Goal: Task Accomplishment & Management: Manage account settings

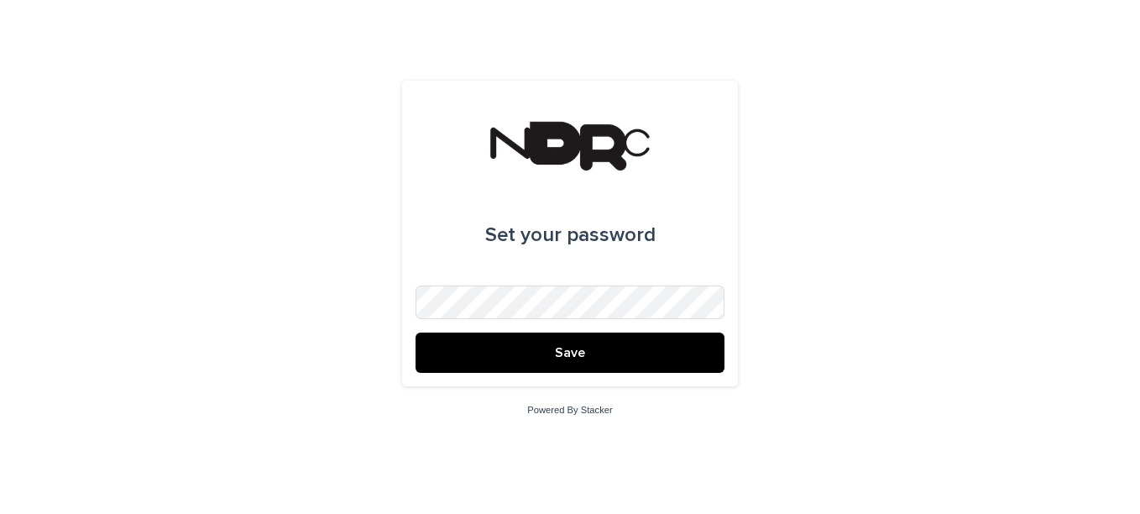
click at [881, 383] on div "Set your password Save Powered By Stacker" at bounding box center [570, 257] width 1140 height 514
click at [562, 358] on span "Save" at bounding box center [570, 352] width 30 height 13
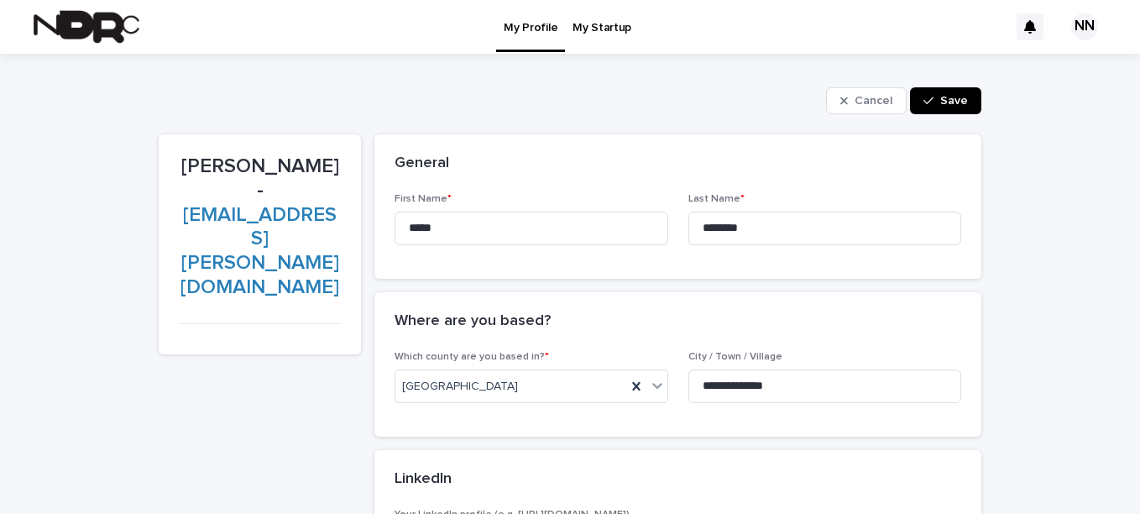
click at [621, 22] on p "My Startup" at bounding box center [601, 17] width 59 height 35
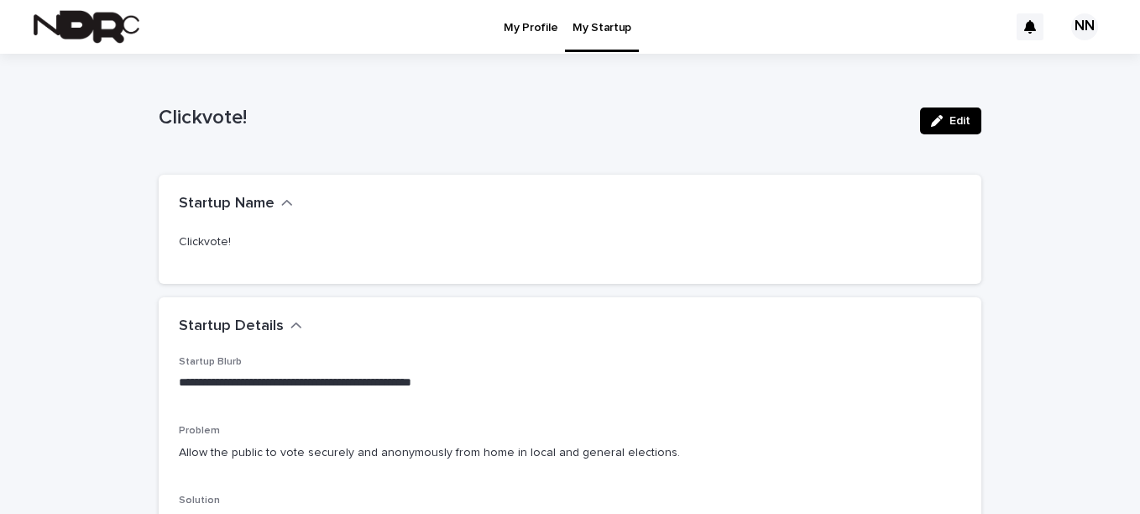
click at [36, 29] on img at bounding box center [87, 27] width 106 height 34
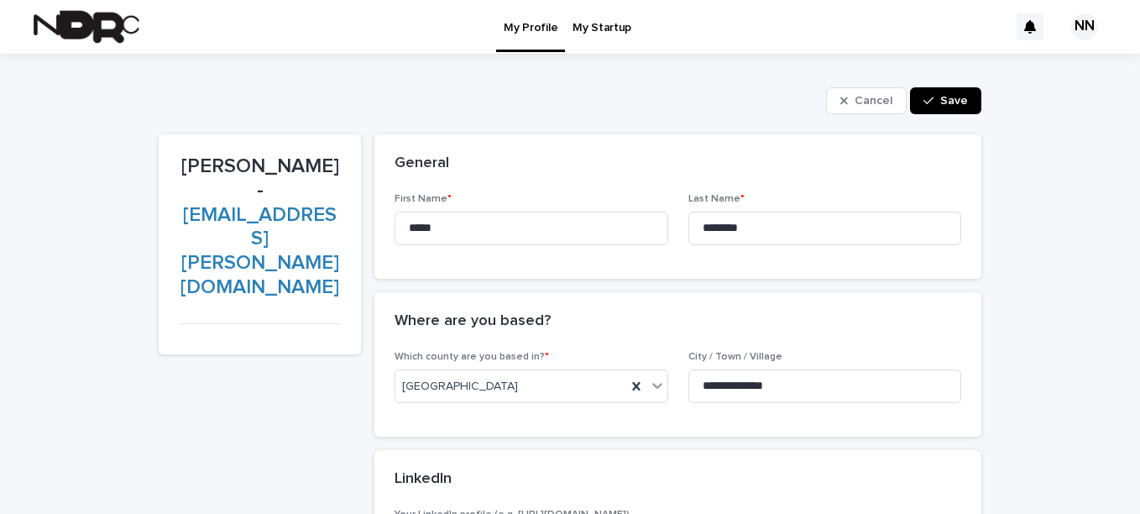
click at [93, 36] on img at bounding box center [87, 27] width 106 height 34
click at [614, 31] on p "My Startup" at bounding box center [601, 17] width 59 height 35
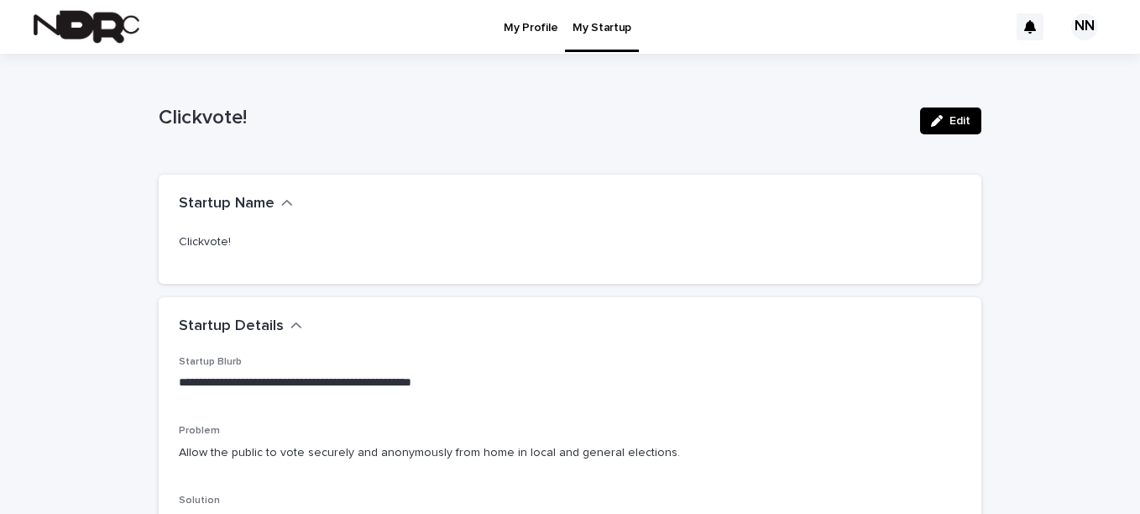
click at [84, 14] on img at bounding box center [87, 27] width 106 height 34
